Goal: Task Accomplishment & Management: Use online tool/utility

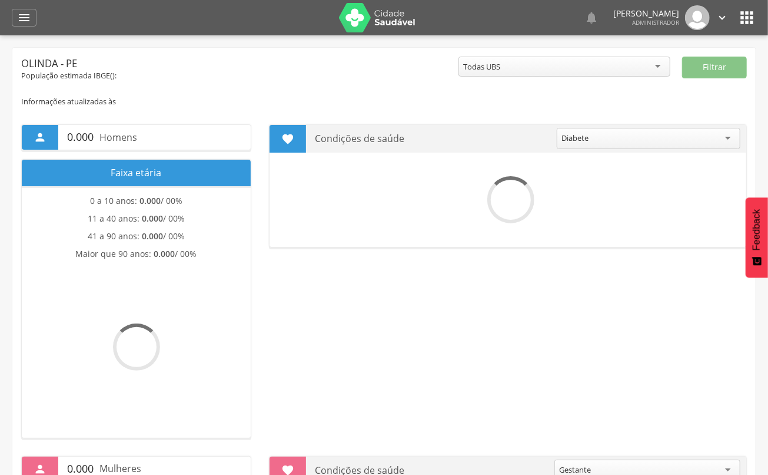
click at [21, 25] on div "" at bounding box center [24, 18] width 25 height 18
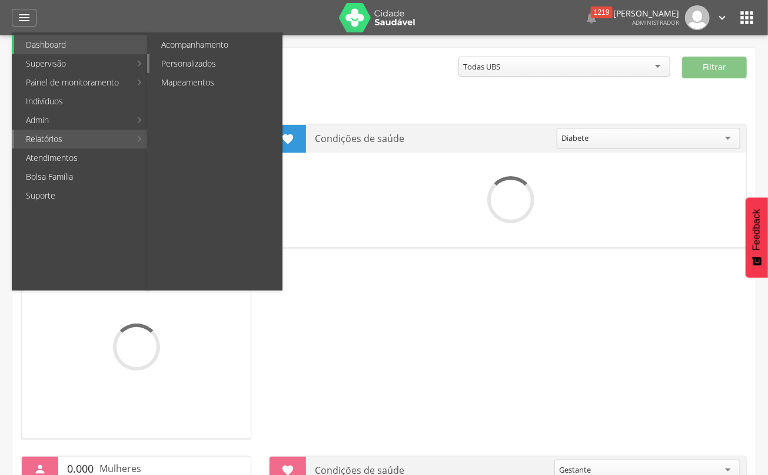
click at [233, 64] on link "Personalizados" at bounding box center [216, 63] width 132 height 19
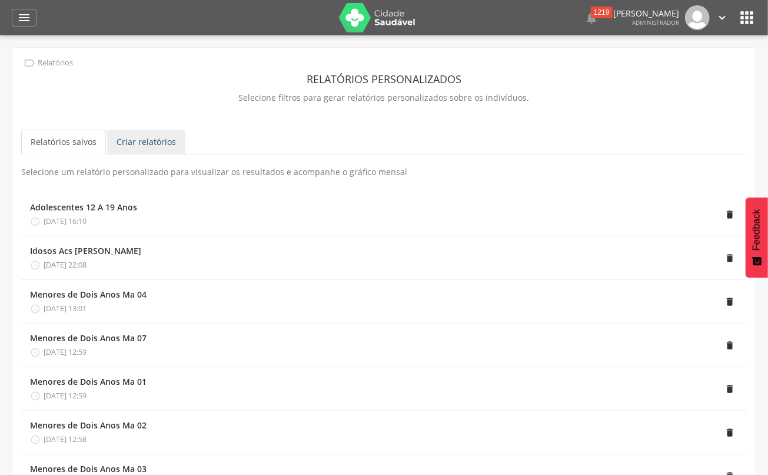
click at [149, 139] on link "Criar relatórios" at bounding box center [146, 142] width 78 height 25
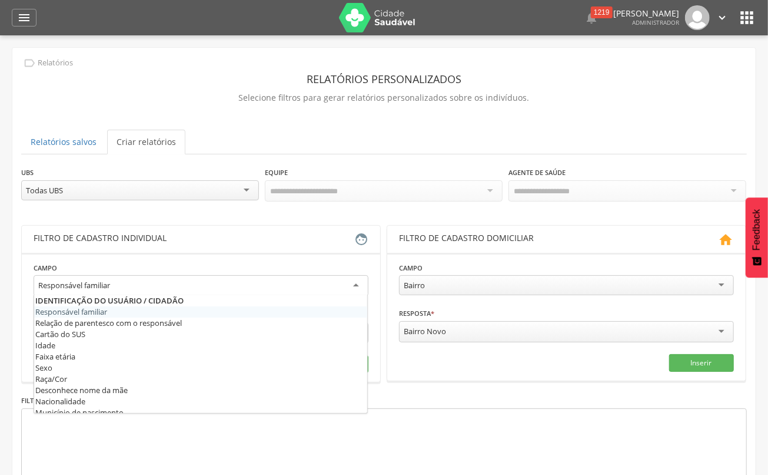
click at [210, 286] on div "Responsável familiar" at bounding box center [201, 285] width 335 height 21
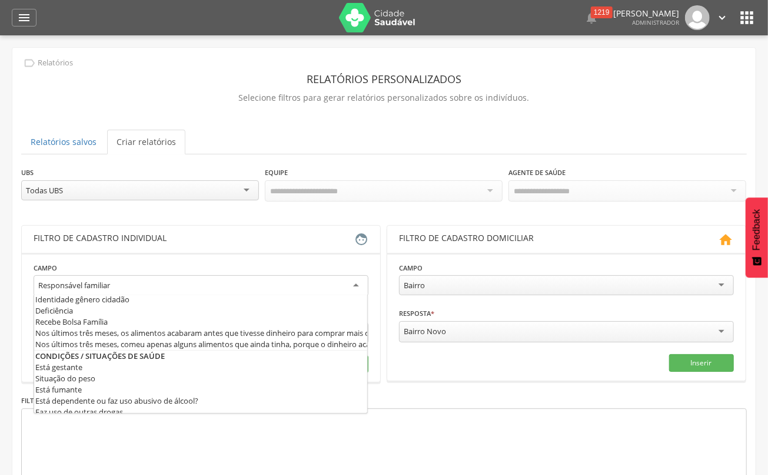
scroll to position [314, 0]
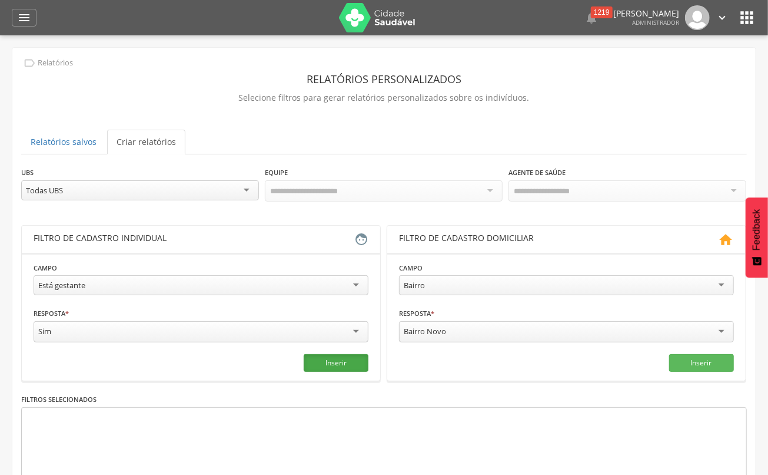
click at [338, 366] on button "Inserir" at bounding box center [336, 363] width 65 height 18
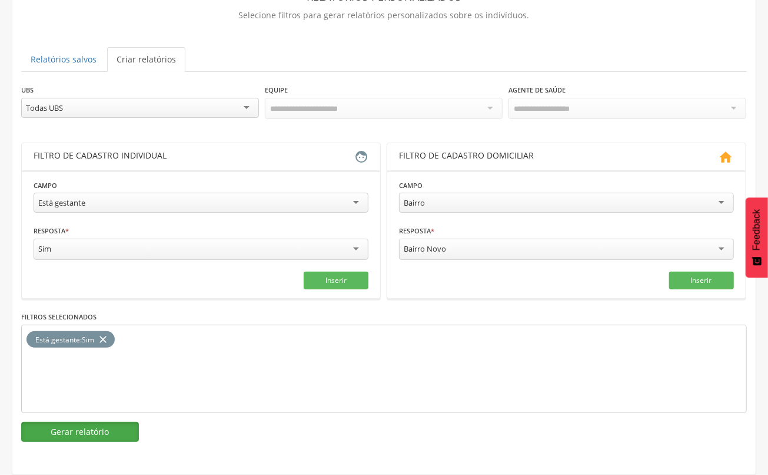
click at [75, 437] on button "Gerar relatório" at bounding box center [80, 432] width 118 height 20
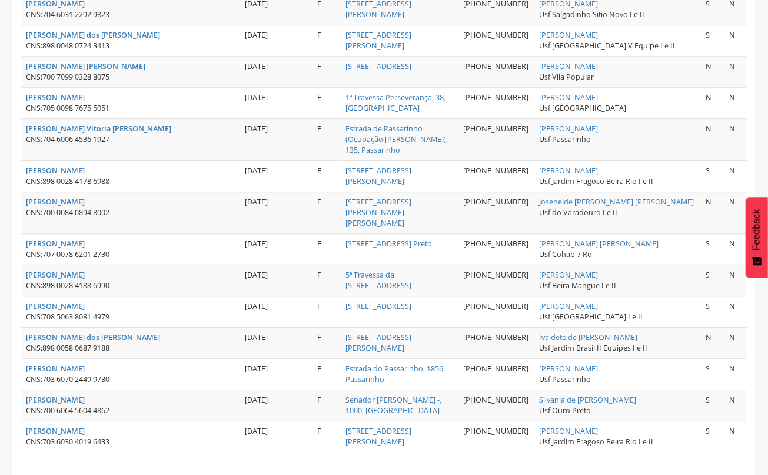
scroll to position [1569, 0]
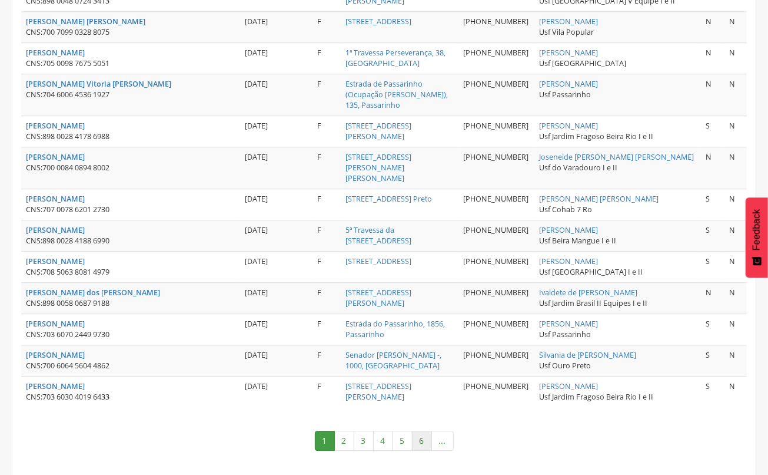
click at [425, 430] on link "6" at bounding box center [422, 440] width 20 height 20
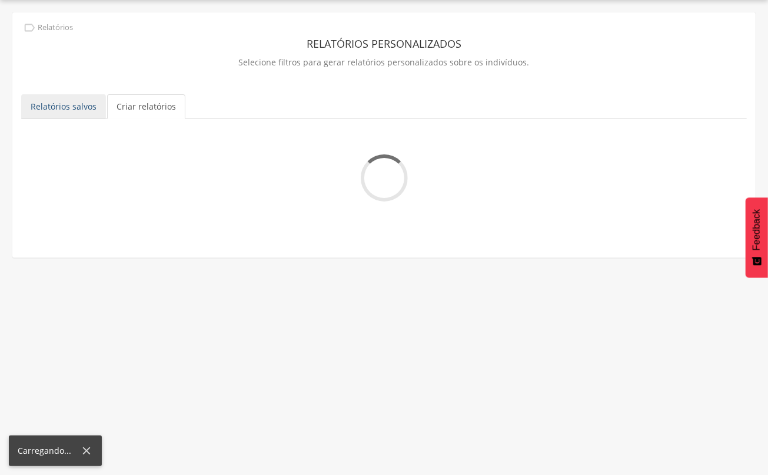
click at [92, 115] on link "Relatórios salvos" at bounding box center [63, 106] width 85 height 25
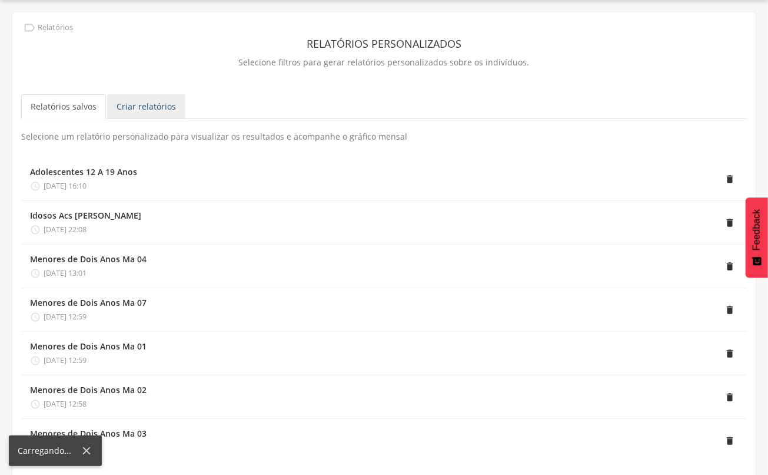
click at [145, 110] on link "Criar relatórios" at bounding box center [146, 106] width 78 height 25
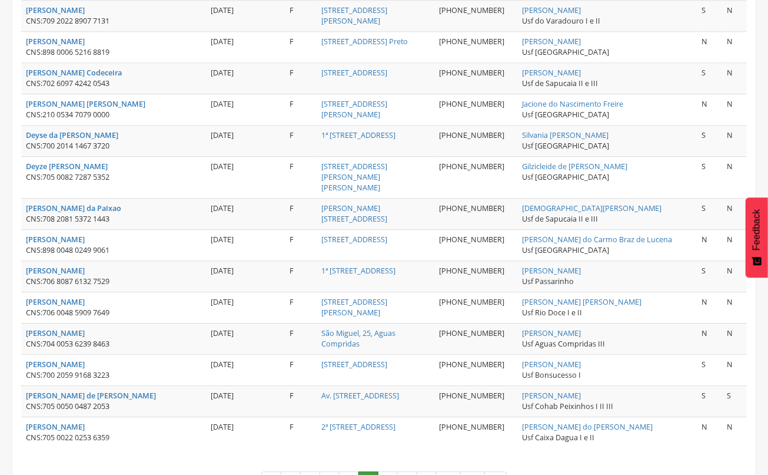
scroll to position [1580, 0]
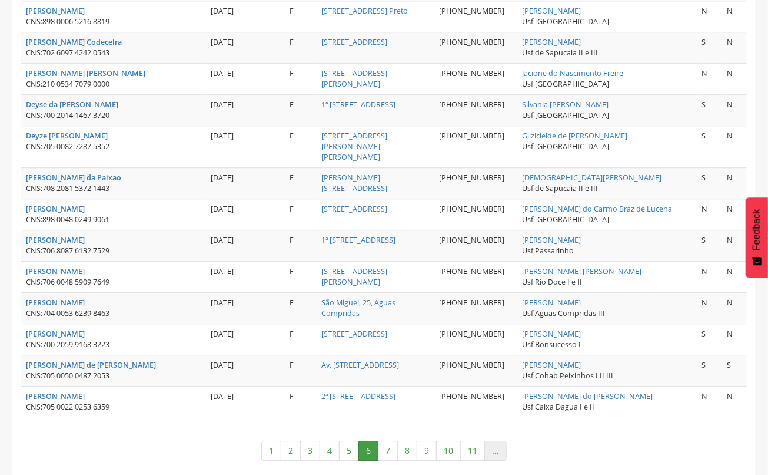
click at [504, 440] on link "..." at bounding box center [496, 450] width 22 height 20
click at [496, 440] on link "..." at bounding box center [496, 450] width 22 height 20
click at [476, 440] on link "11" at bounding box center [472, 450] width 25 height 20
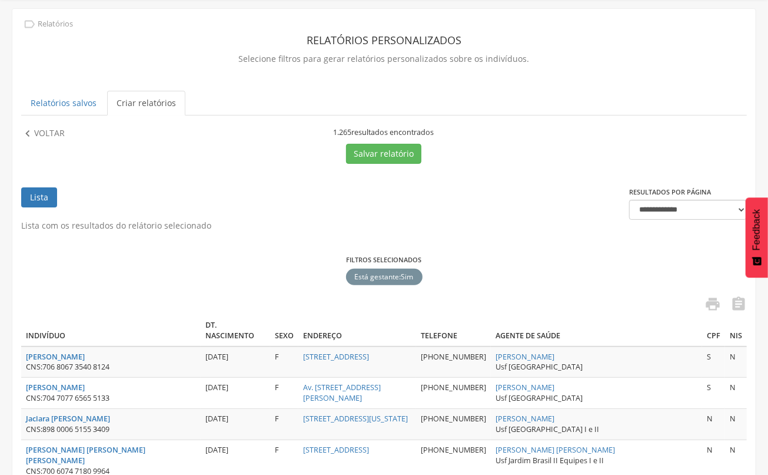
scroll to position [0, 0]
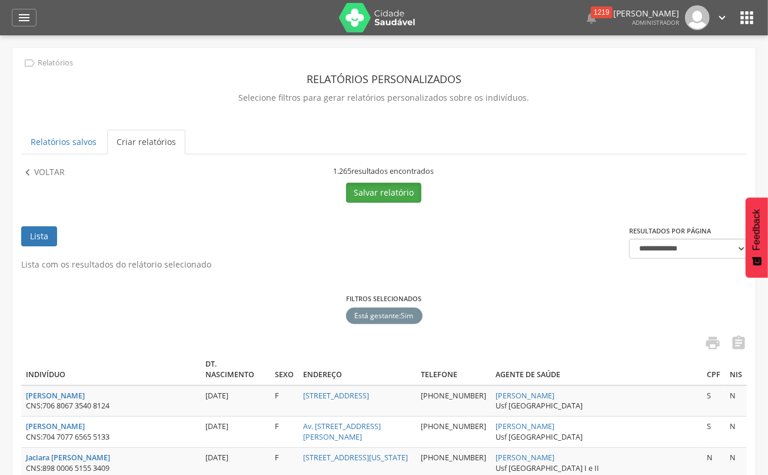
click at [403, 189] on button "Salvar relatório" at bounding box center [383, 193] width 75 height 20
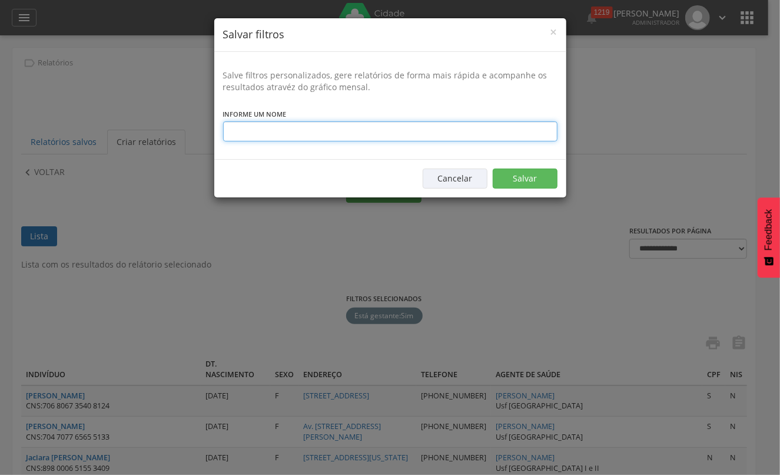
click at [422, 130] on input "text" at bounding box center [390, 131] width 334 height 20
type input "**********"
click at [493, 168] on button "Salvar" at bounding box center [525, 178] width 65 height 20
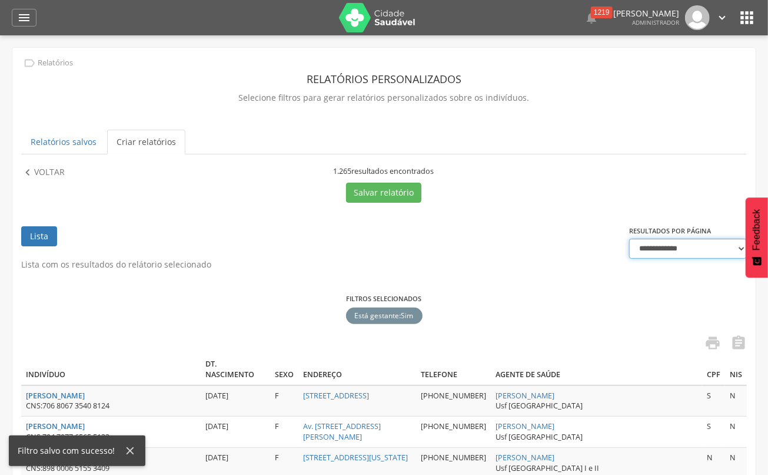
click at [669, 246] on select "**********" at bounding box center [688, 248] width 118 height 20
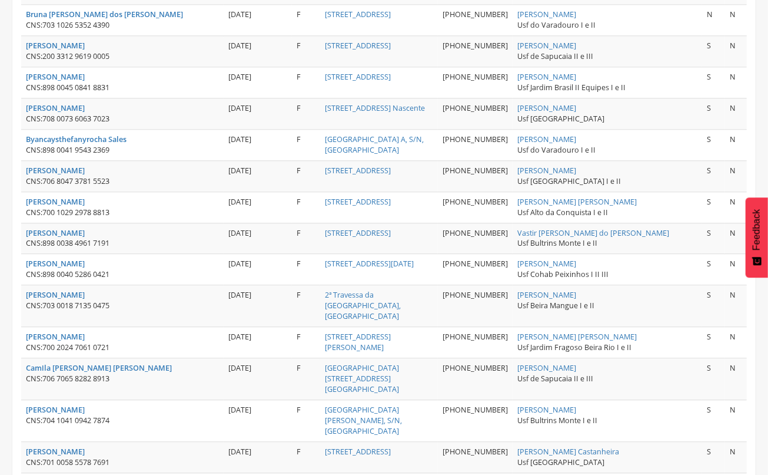
scroll to position [6279, 0]
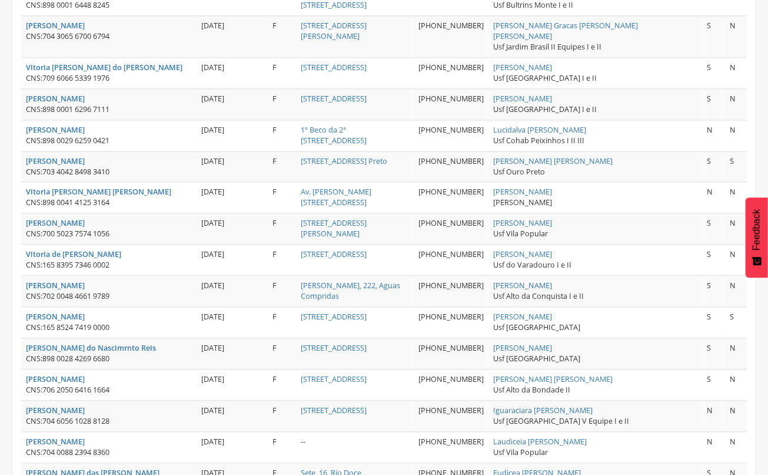
scroll to position [1413, 0]
